Goal: Task Accomplishment & Management: Manage account settings

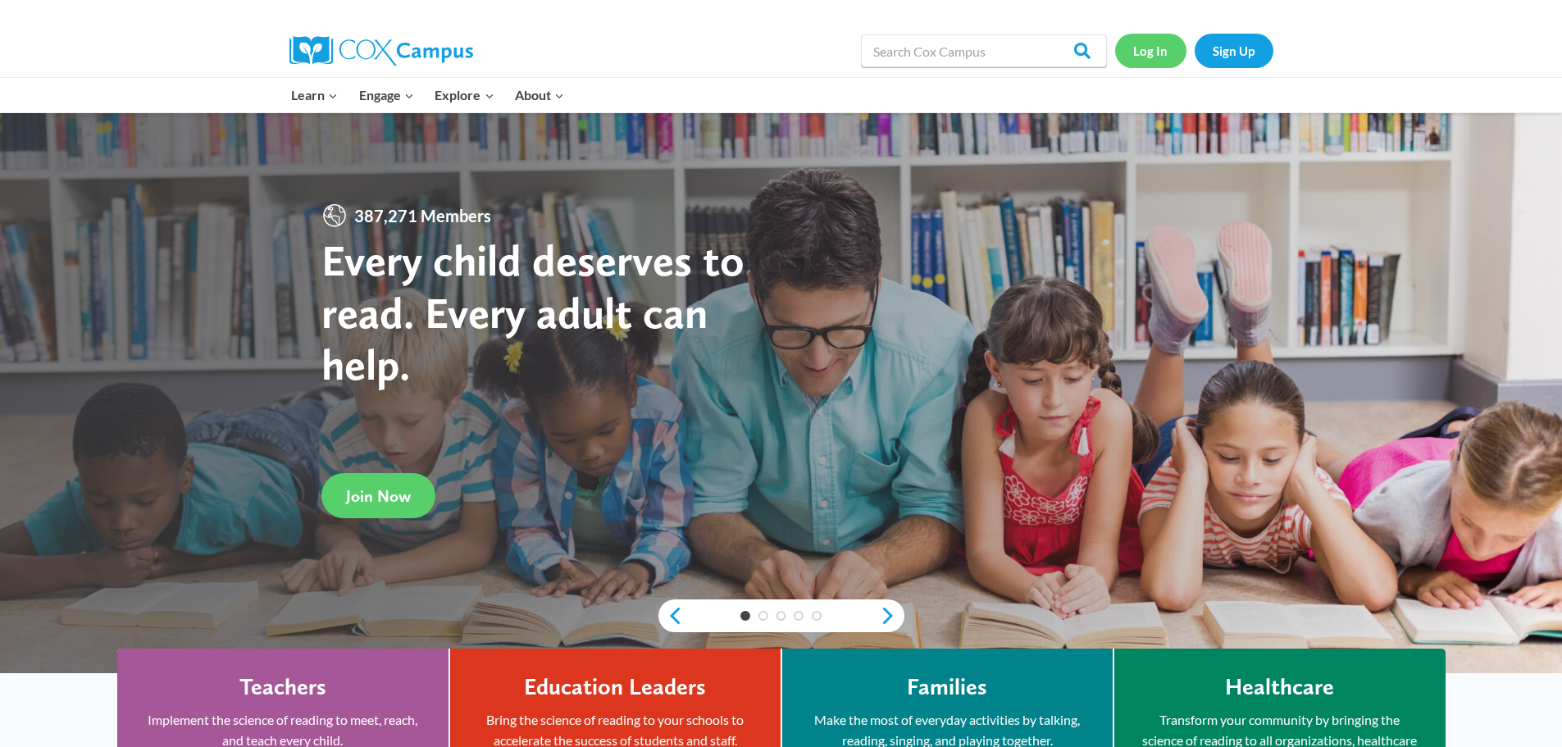
click at [1135, 46] on link "Log In" at bounding box center [1150, 51] width 71 height 34
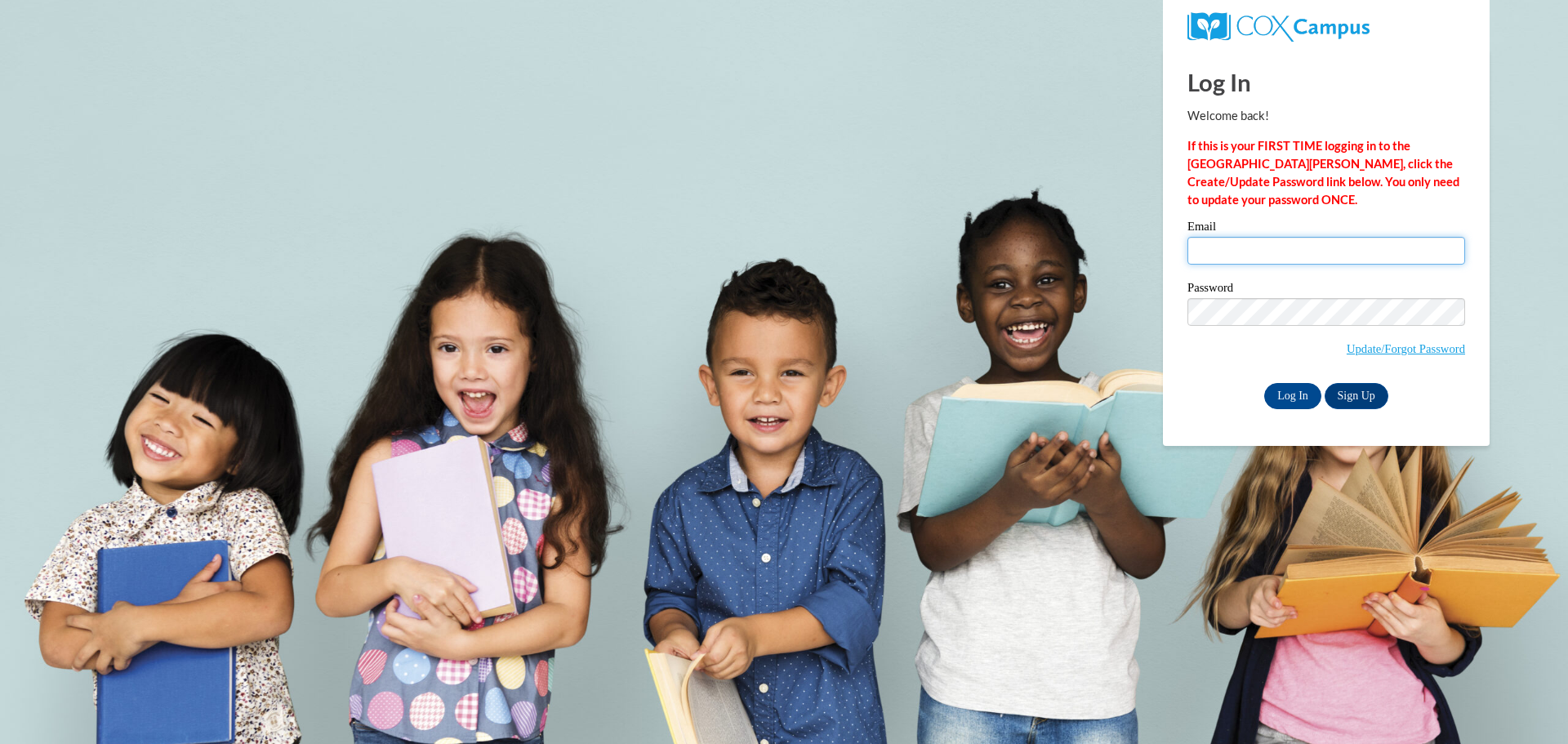
click at [1248, 252] on input "Email" at bounding box center [1325, 251] width 278 height 28
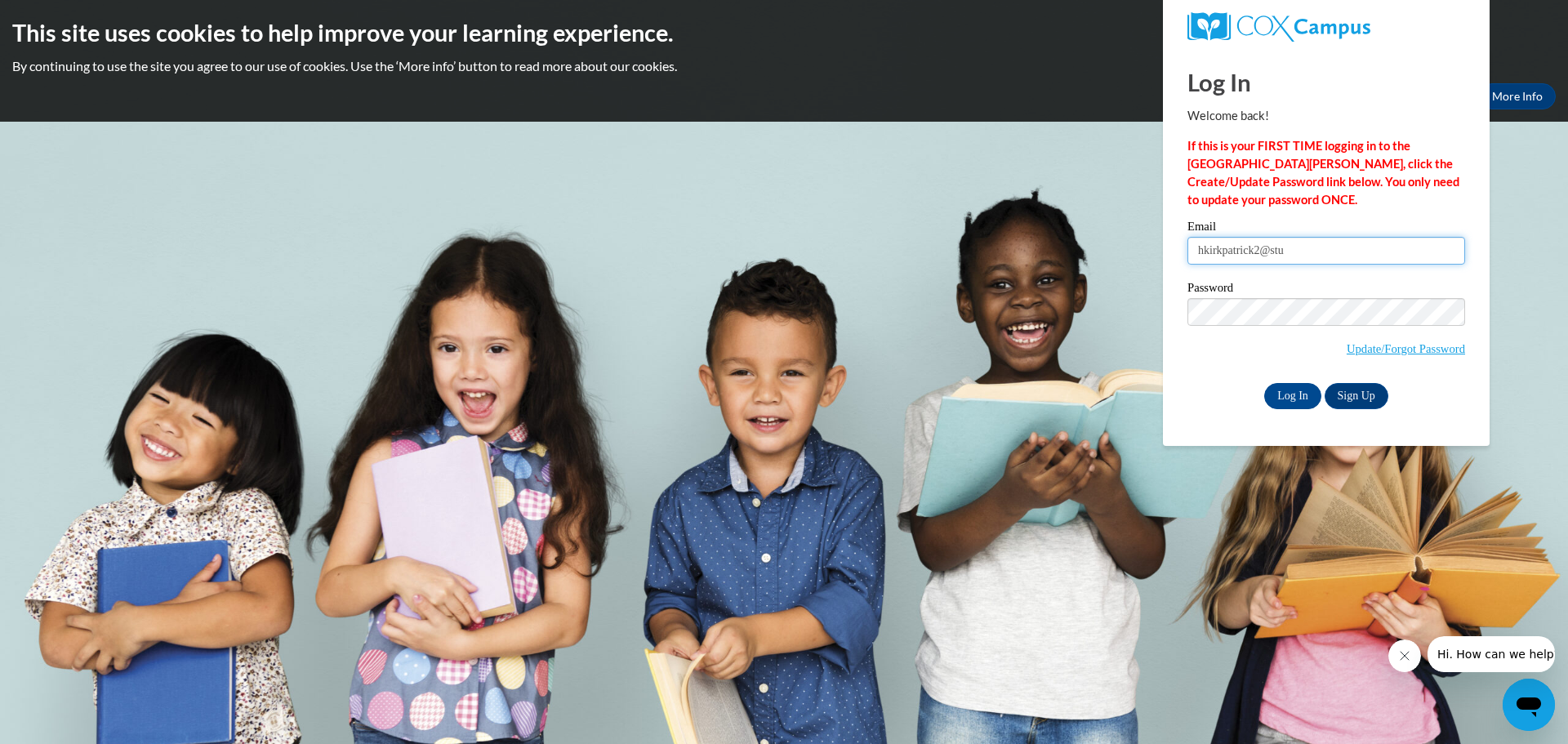
type input "[EMAIL_ADDRESS][DOMAIN_NAME]"
click at [1295, 406] on input "Log In" at bounding box center [1291, 396] width 57 height 26
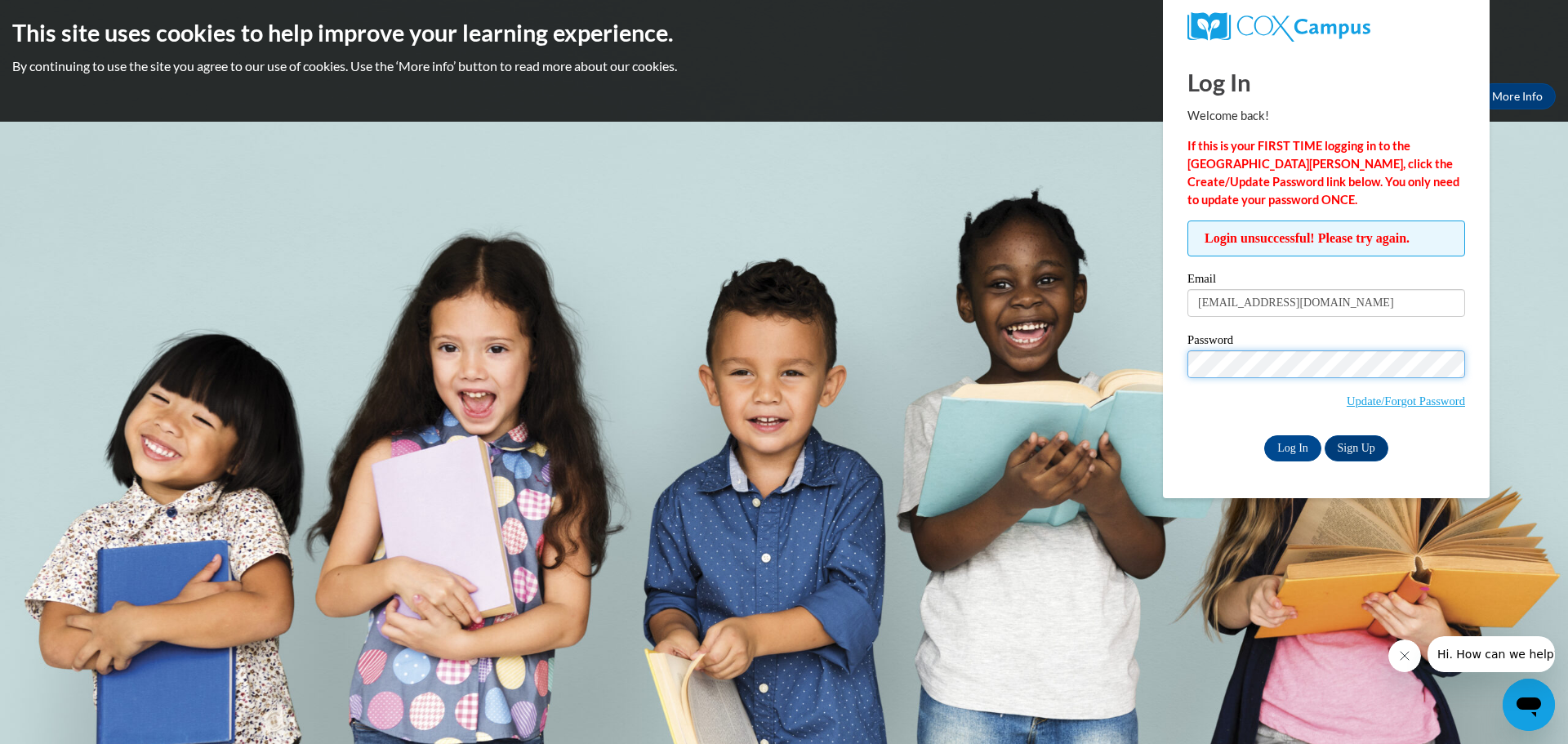
click at [1172, 344] on div "Log In Welcome back! If this is your FIRST TIME logging in to the NEW Cox Campu…" at bounding box center [1325, 273] width 351 height 449
click at [1263, 435] on input "Log In" at bounding box center [1291, 448] width 57 height 26
click at [1180, 368] on div "Login unsuccessful! Please try again. Please enter your email! Please enter you…" at bounding box center [1325, 340] width 302 height 240
click at [1146, 339] on body "This site uses cookies to help improve your learning experience. By continuing …" at bounding box center [784, 372] width 1568 height 744
click at [1263, 435] on input "Log In" at bounding box center [1291, 448] width 57 height 26
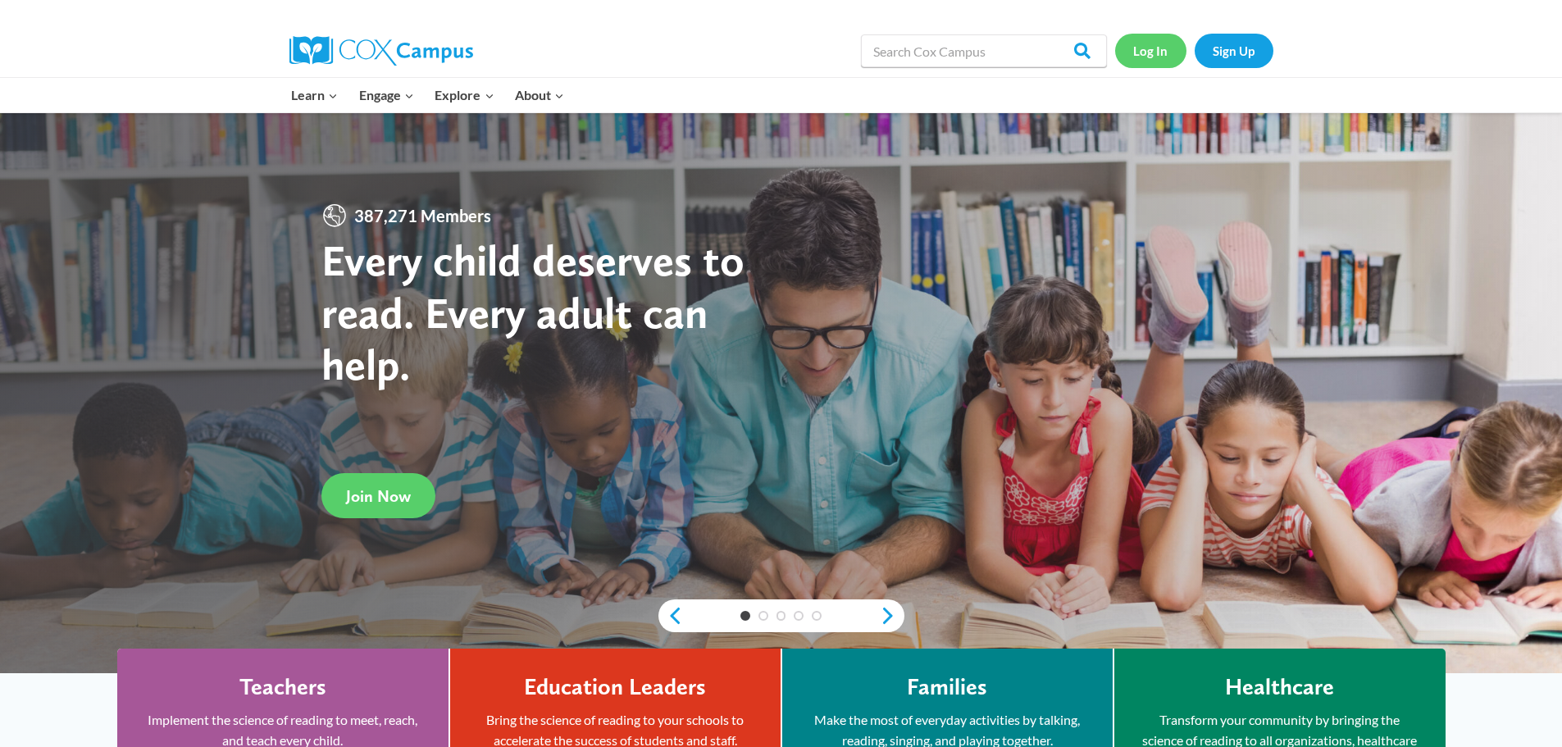
click at [1153, 52] on link "Log In" at bounding box center [1150, 51] width 71 height 34
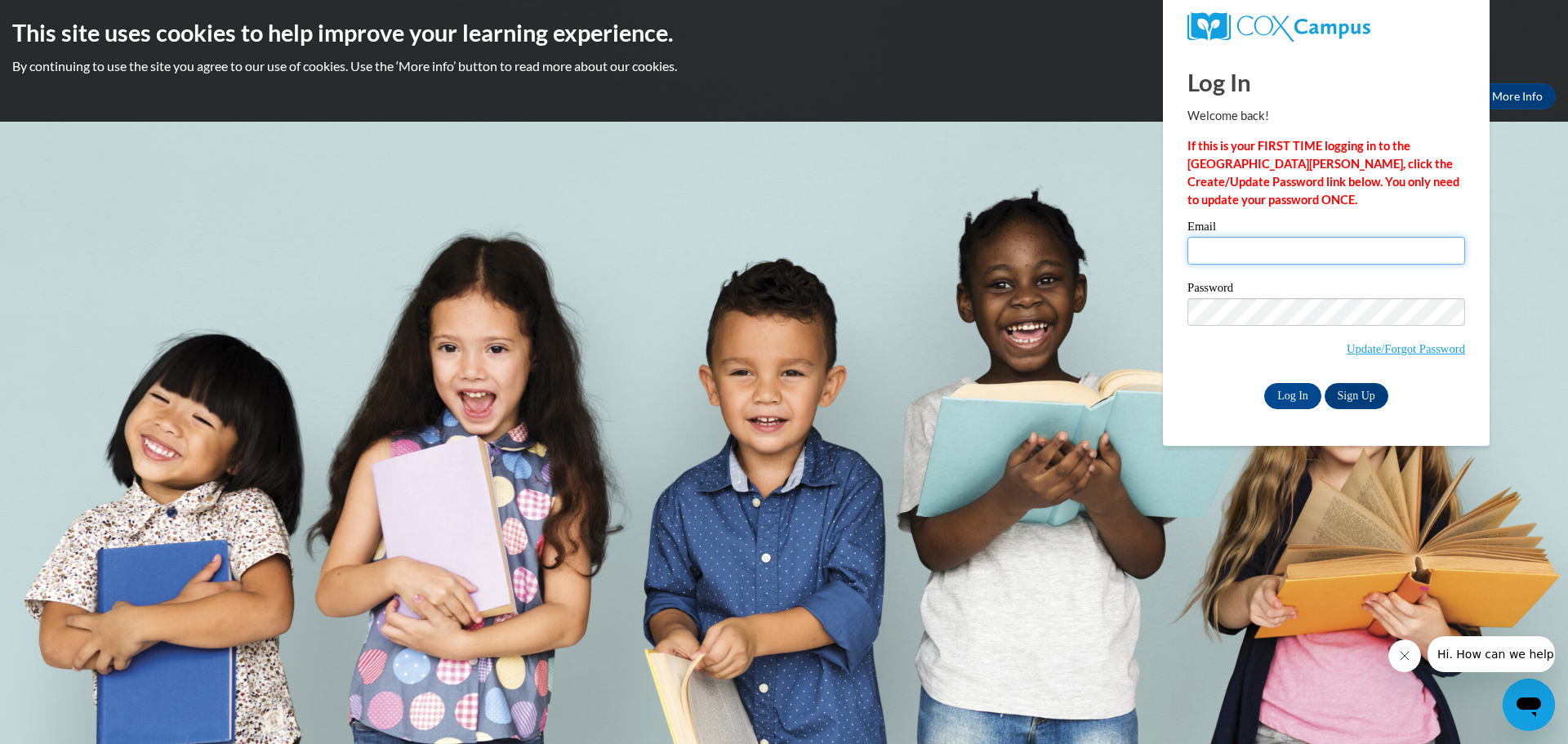
type input "[EMAIL_ADDRESS][DOMAIN_NAME]"
drag, startPoint x: 1375, startPoint y: 258, endPoint x: 1067, endPoint y: 260, distance: 308.0
click at [1075, 258] on body "This site uses cookies to help improve your learning experience. By continuing …" at bounding box center [784, 372] width 1568 height 744
type input "hkirkpatrick2@student.gsu.edu"
click at [1295, 400] on input "Log In" at bounding box center [1291, 396] width 57 height 26
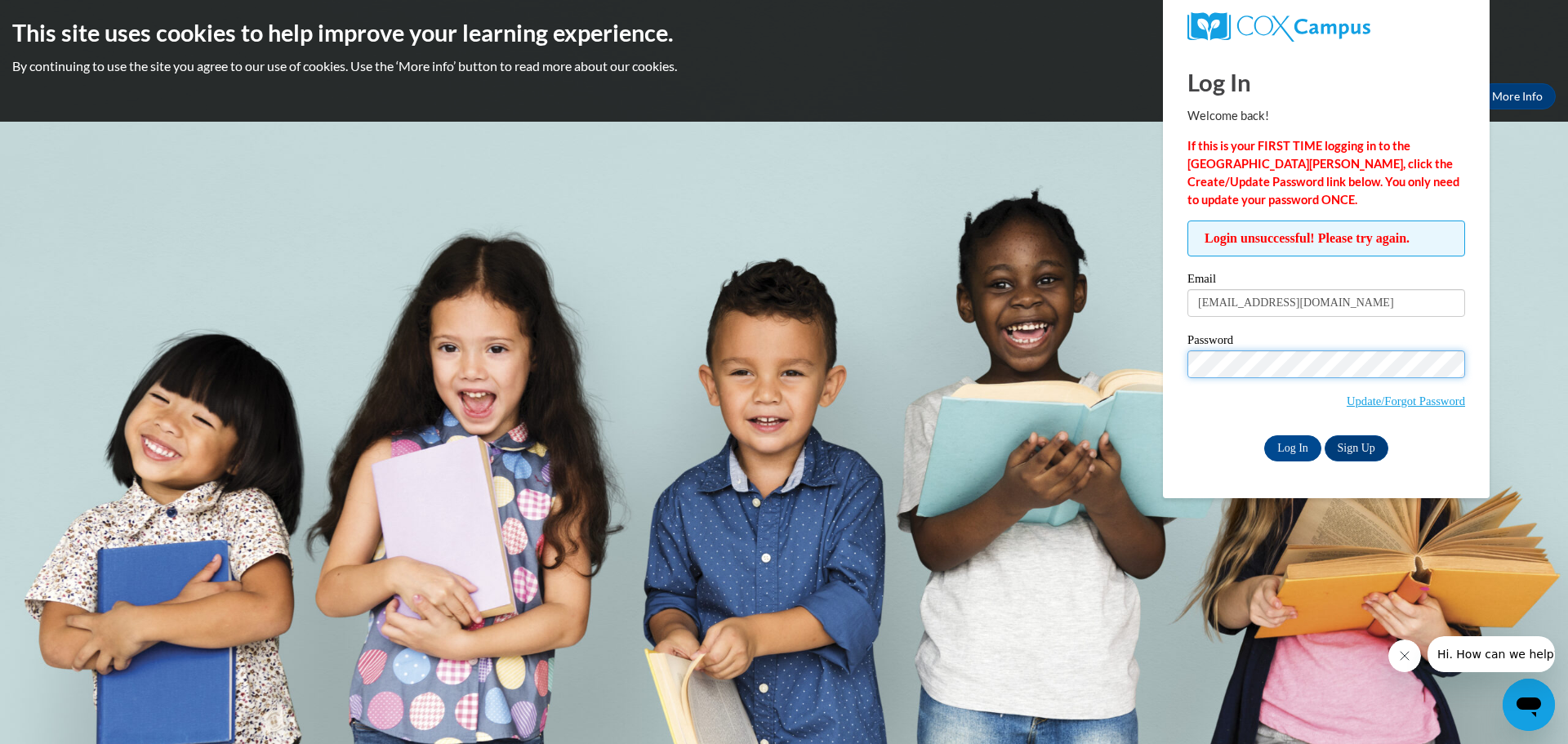
click at [1095, 361] on body "This site uses cookies to help improve your learning experience. By continuing …" at bounding box center [784, 372] width 1568 height 744
click at [1263, 435] on input "Log In" at bounding box center [1291, 448] width 57 height 26
click at [1222, 419] on div "Password Update/Forgot Password" at bounding box center [1325, 381] width 278 height 97
